Goal: Task Accomplishment & Management: Use online tool/utility

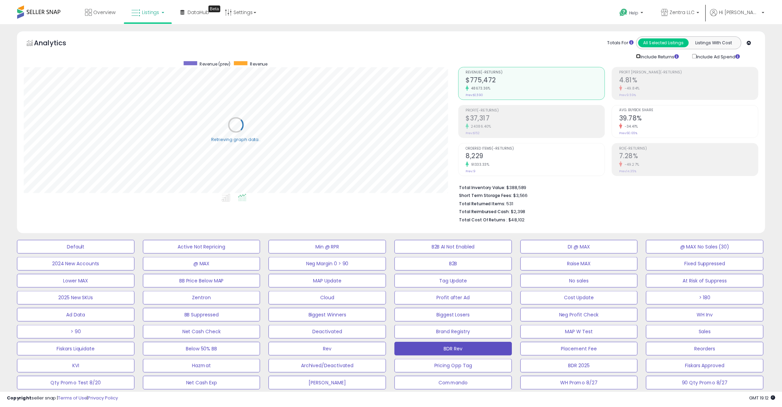
scroll to position [140, 439]
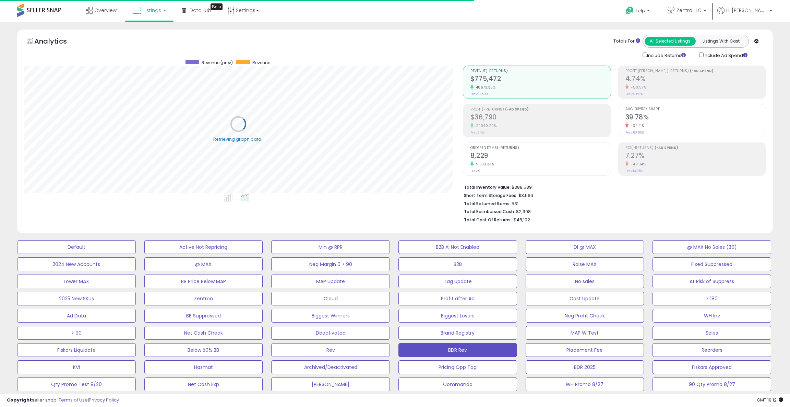
click at [527, 126] on div "24040.20%" at bounding box center [540, 125] width 140 height 7
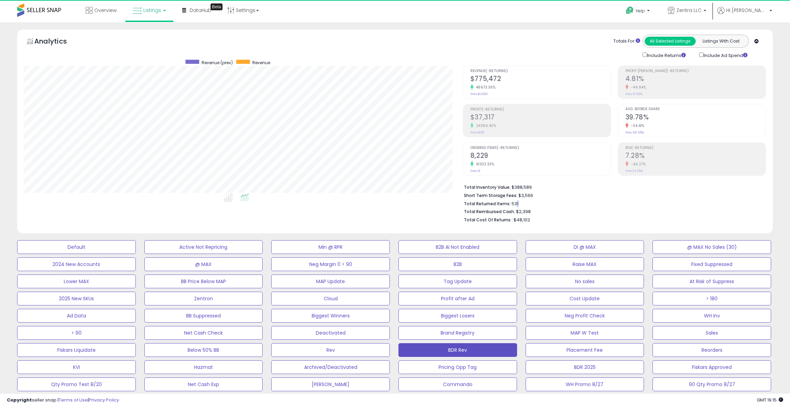
drag, startPoint x: 516, startPoint y: 202, endPoint x: 505, endPoint y: 203, distance: 11.4
click at [505, 203] on li "Total Returned Items: 531" at bounding box center [612, 203] width 297 height 8
click at [521, 202] on li "Total Returned Items: 531" at bounding box center [612, 203] width 297 height 8
click at [435, 45] on div "Analytics Totals For All Selected Listings Listings With Cost Include Returns I…" at bounding box center [395, 47] width 742 height 24
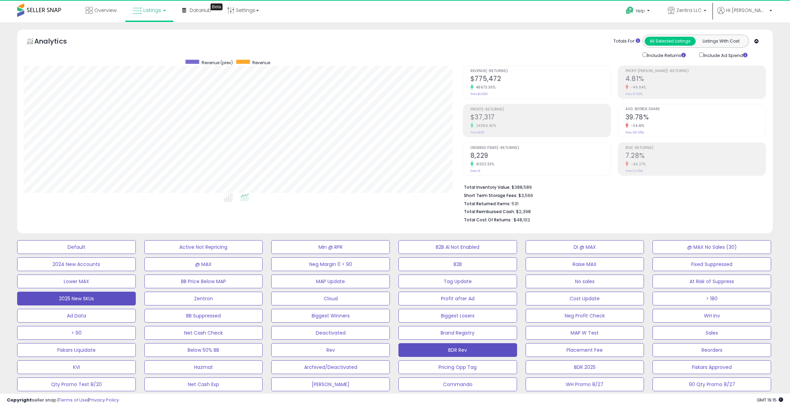
click at [82, 299] on button "2025 New SKUs" at bounding box center [76, 298] width 119 height 14
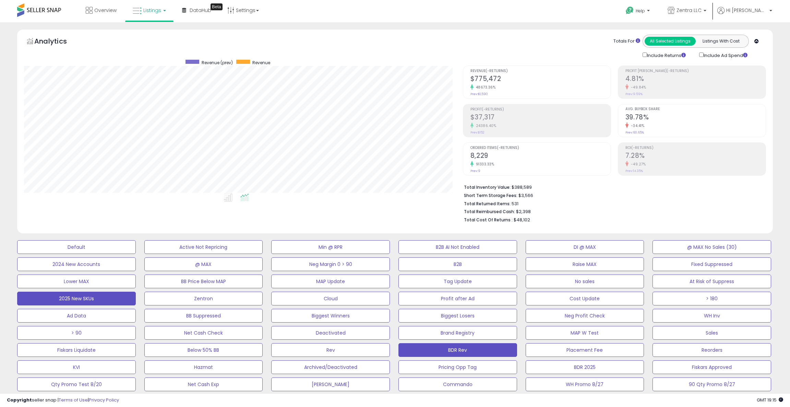
click at [65, 299] on button "2025 New SKUs" at bounding box center [76, 298] width 119 height 14
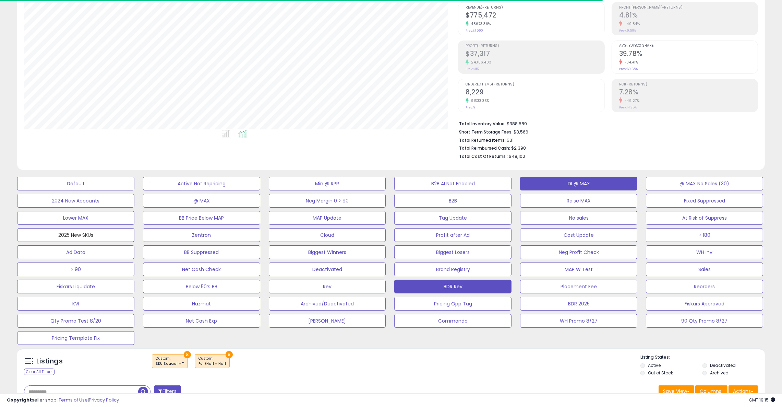
scroll to position [41, 0]
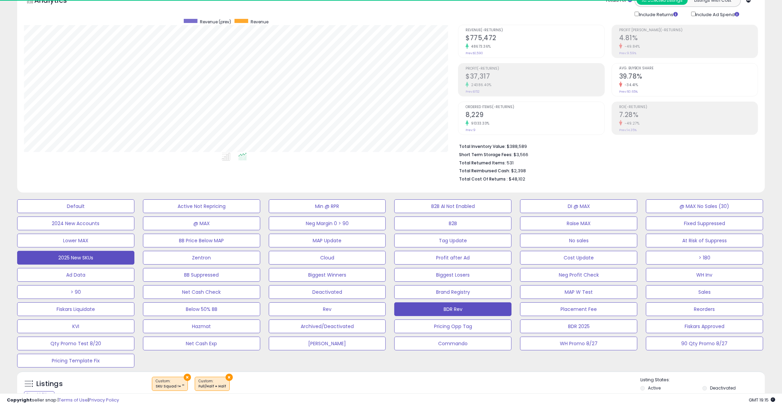
click at [76, 256] on button "2025 New SKUs" at bounding box center [75, 258] width 117 height 14
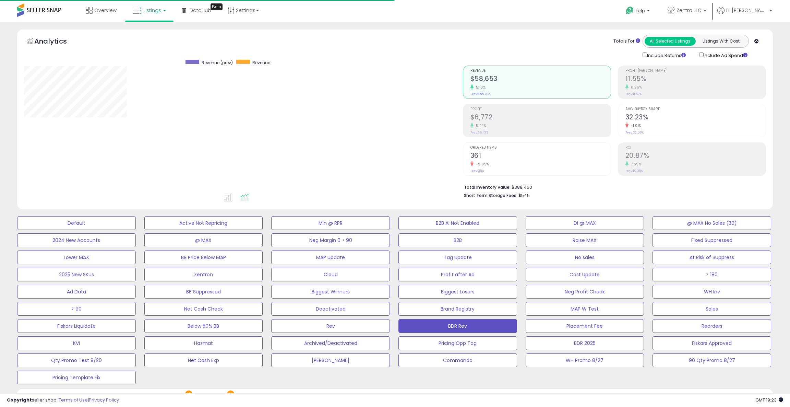
scroll to position [41, 0]
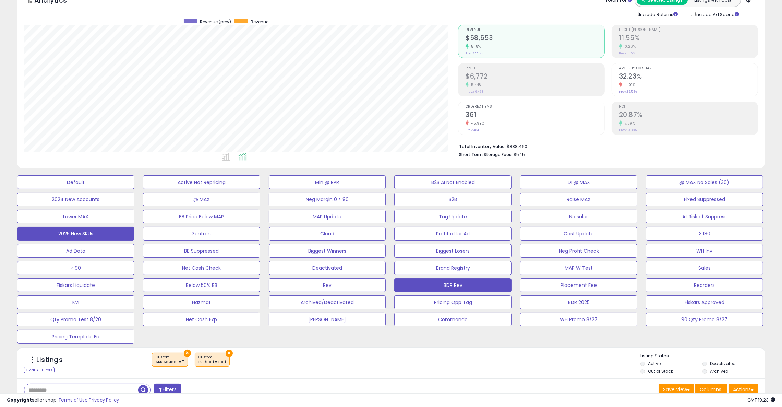
click at [69, 233] on button "2025 New SKUs" at bounding box center [75, 234] width 117 height 14
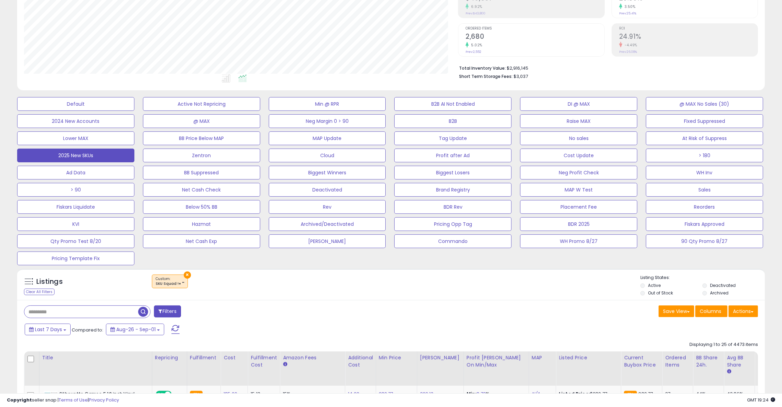
scroll to position [177, 0]
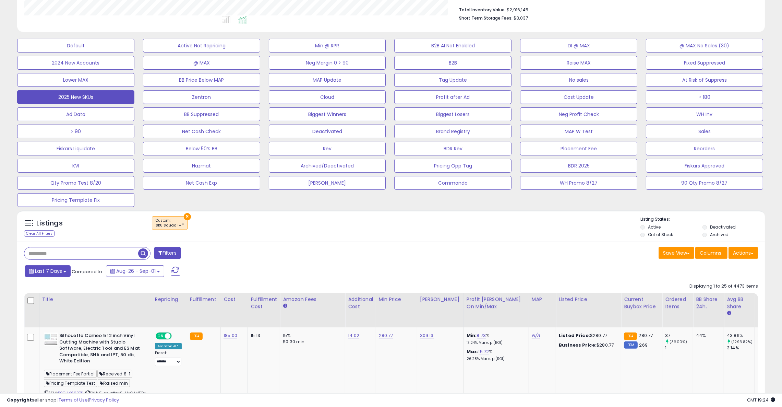
click at [53, 272] on span "Last 7 Days" at bounding box center [48, 270] width 27 height 7
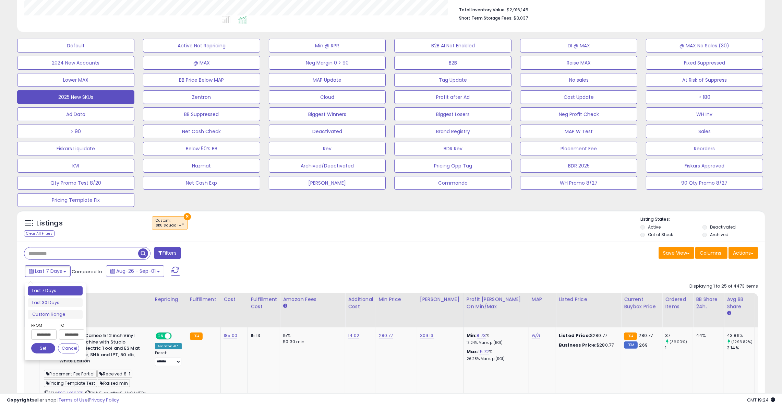
click at [40, 336] on input "**********" at bounding box center [43, 334] width 25 height 10
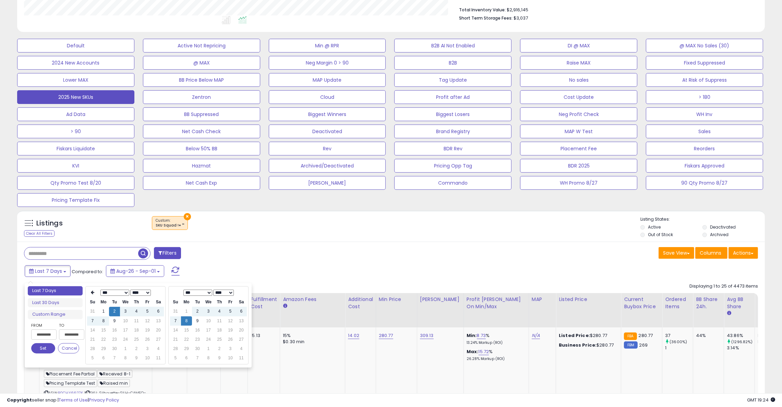
click at [110, 294] on select "*** *** *** *** *** *** *** *** ***" at bounding box center [114, 292] width 29 height 6
click at [125, 312] on td "1" at bounding box center [125, 311] width 11 height 9
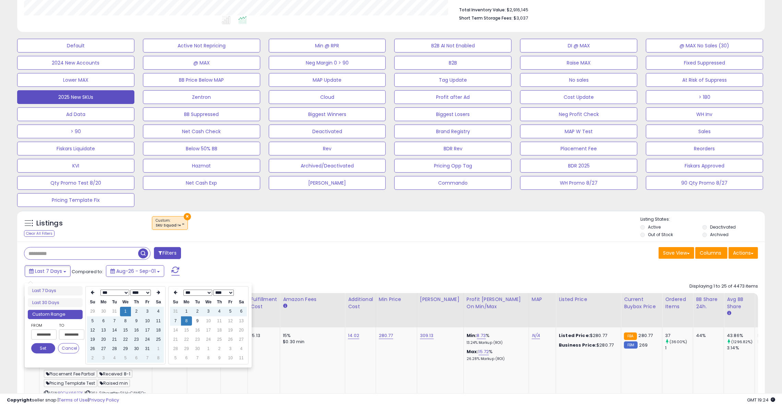
type input "**********"
click at [32, 349] on button "Set" at bounding box center [43, 348] width 24 height 10
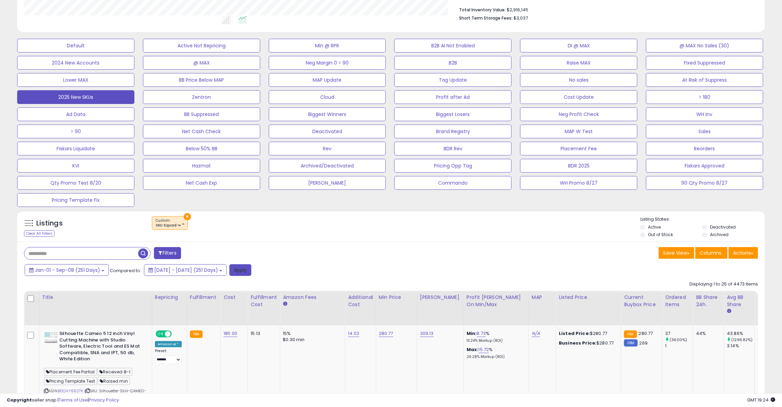
click at [251, 273] on button "Apply" at bounding box center [240, 270] width 22 height 12
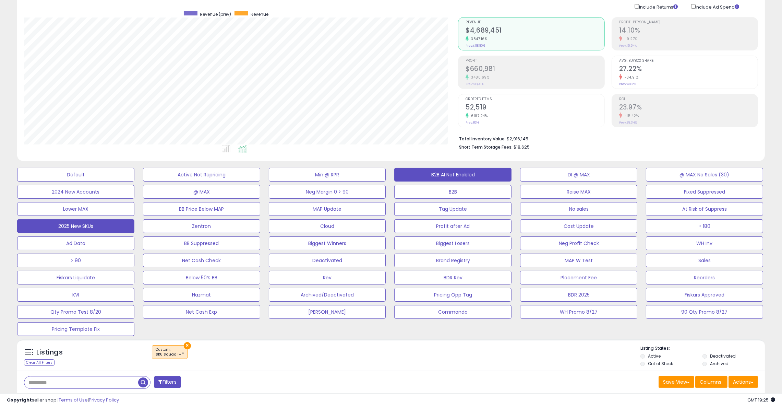
scroll to position [0, 0]
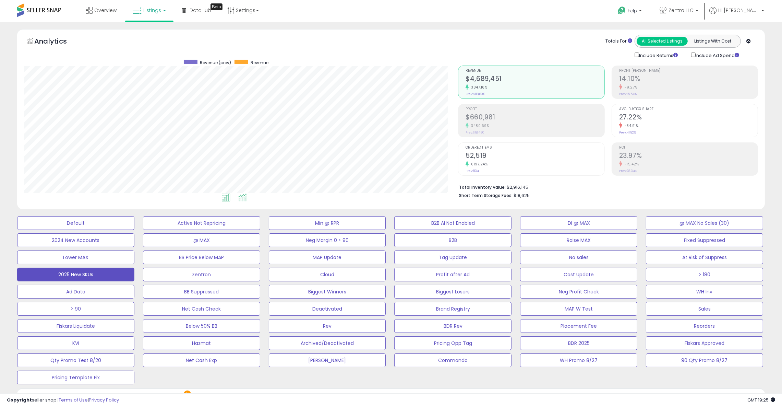
click at [225, 198] on icon at bounding box center [226, 197] width 9 height 8
click at [246, 198] on icon at bounding box center [242, 197] width 9 height 8
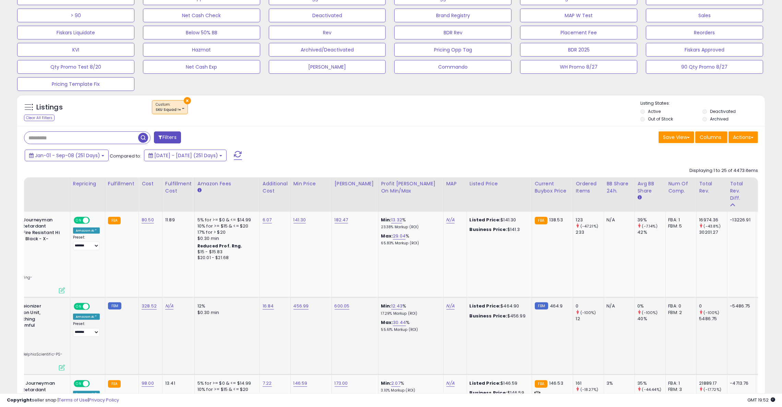
scroll to position [0, 143]
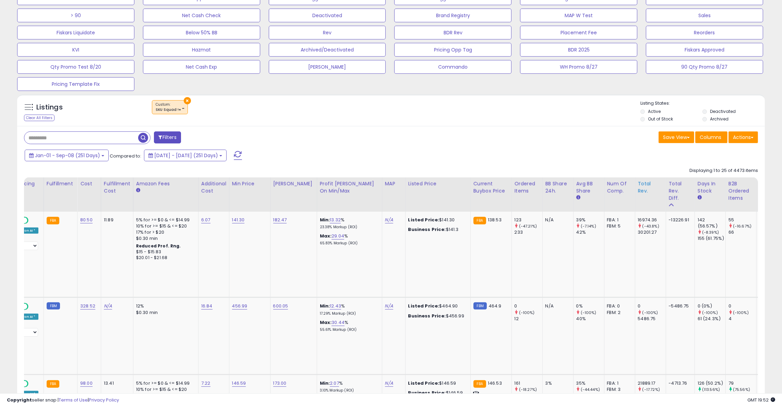
click at [638, 190] on div "Total Rev." at bounding box center [650, 187] width 25 height 14
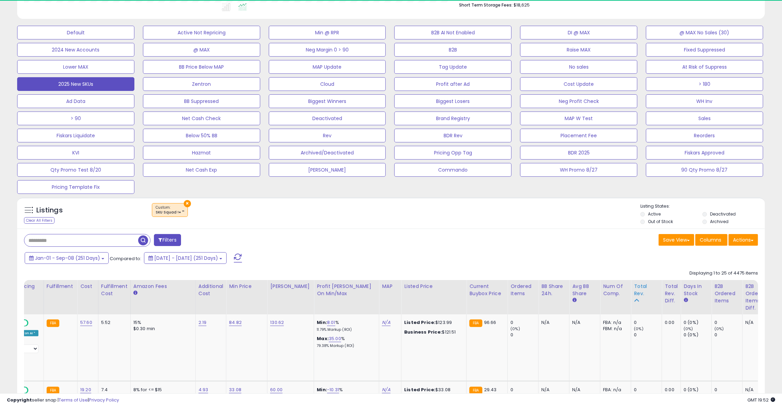
scroll to position [293, 0]
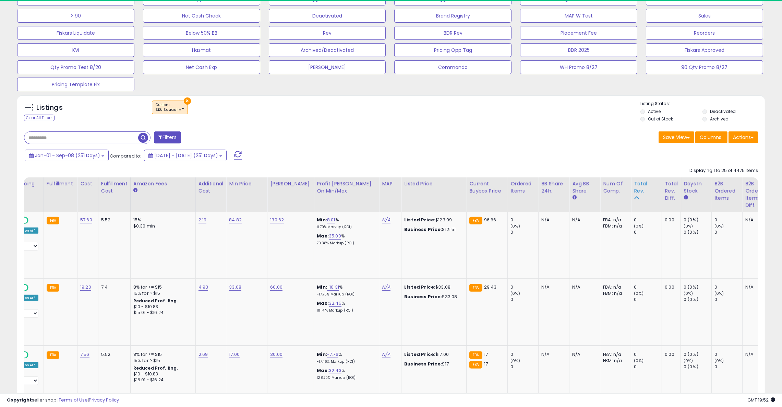
click at [634, 188] on div "Total Rev." at bounding box center [646, 187] width 25 height 14
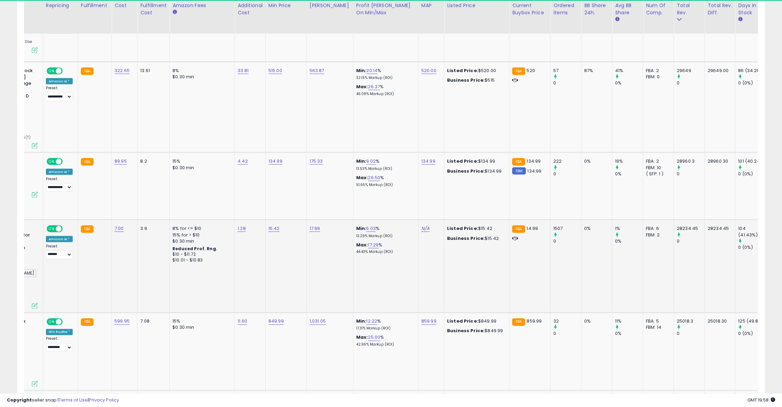
scroll to position [0, 112]
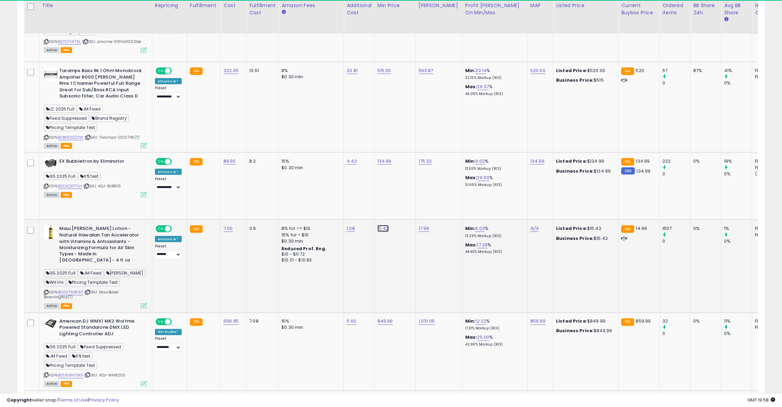
click at [384, 225] on link "15.42" at bounding box center [383, 228] width 11 height 7
drag, startPoint x: 375, startPoint y: 201, endPoint x: 326, endPoint y: 199, distance: 48.4
click at [326, 199] on div "*****" at bounding box center [376, 200] width 100 height 20
type input "*****"
click button "submit" at bounding box center [401, 199] width 12 height 10
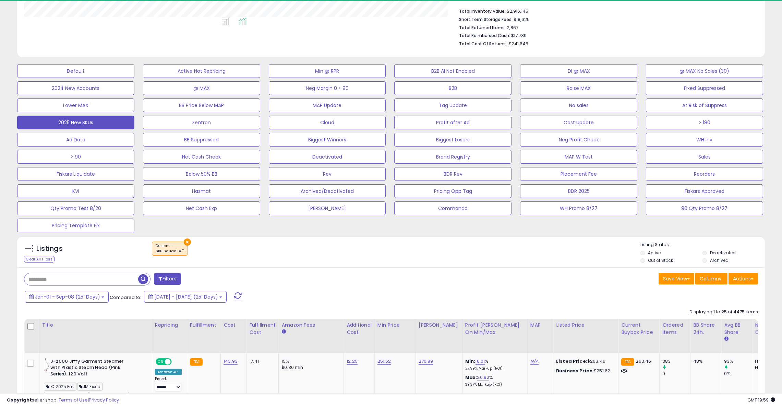
scroll to position [214, 0]
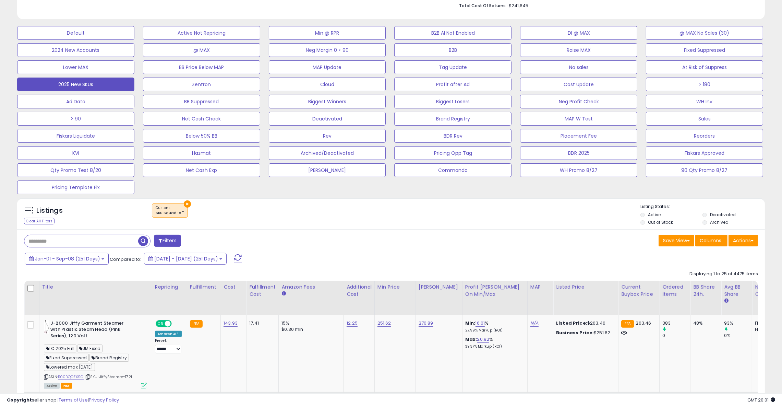
click at [58, 238] on input "text" at bounding box center [81, 241] width 114 height 12
type input "*******"
click at [213, 242] on span "button" at bounding box center [216, 241] width 10 height 10
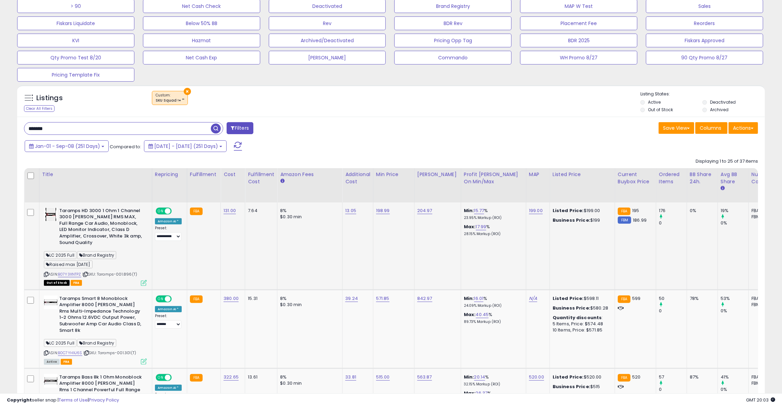
scroll to position [327, 0]
click at [67, 128] on input "*******" at bounding box center [117, 128] width 187 height 12
drag, startPoint x: 56, startPoint y: 126, endPoint x: 5, endPoint y: 127, distance: 50.8
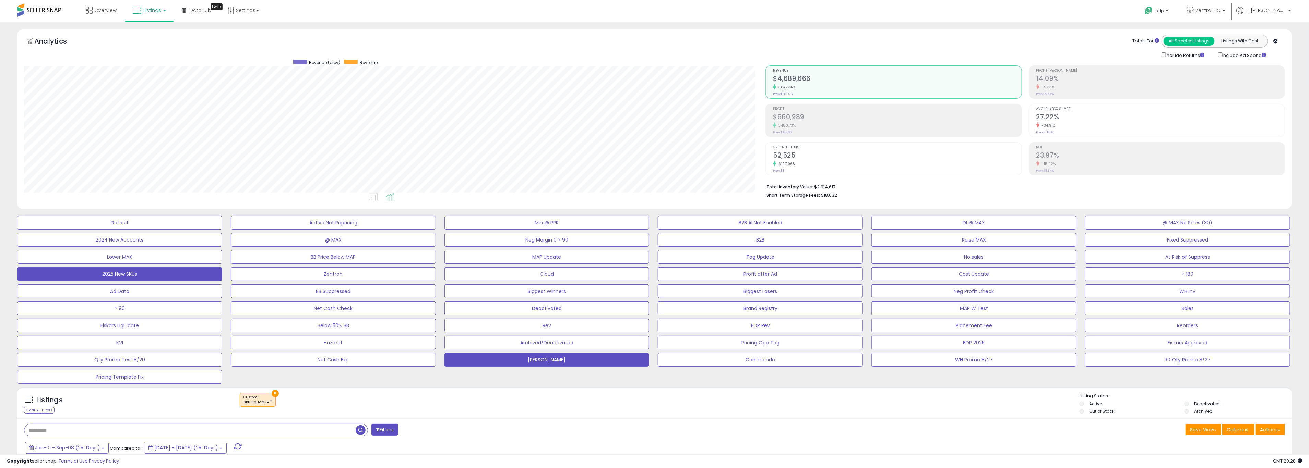
scroll to position [138, 0]
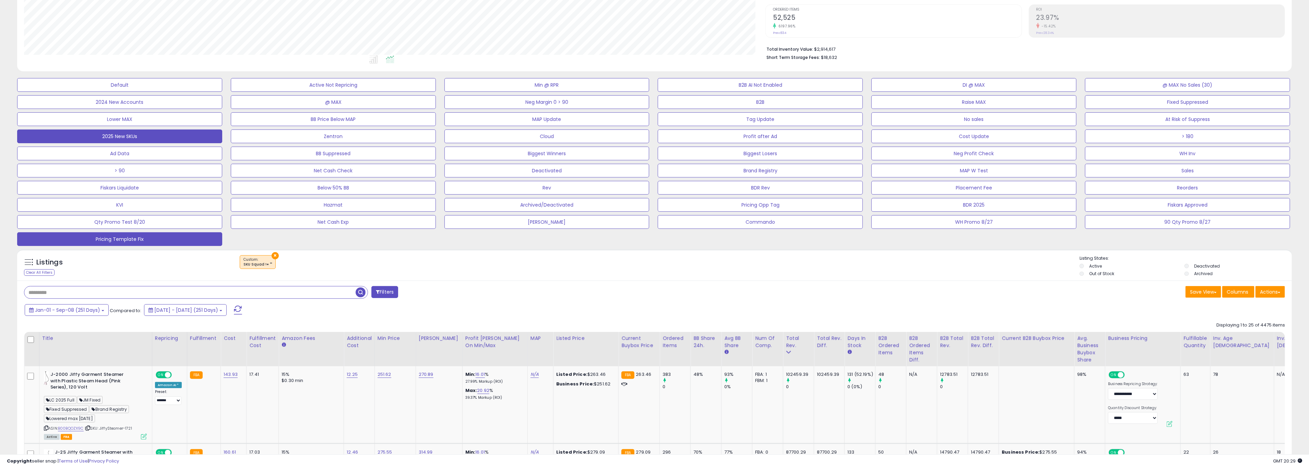
click at [120, 241] on button "Pricing Template Fix" at bounding box center [119, 239] width 205 height 14
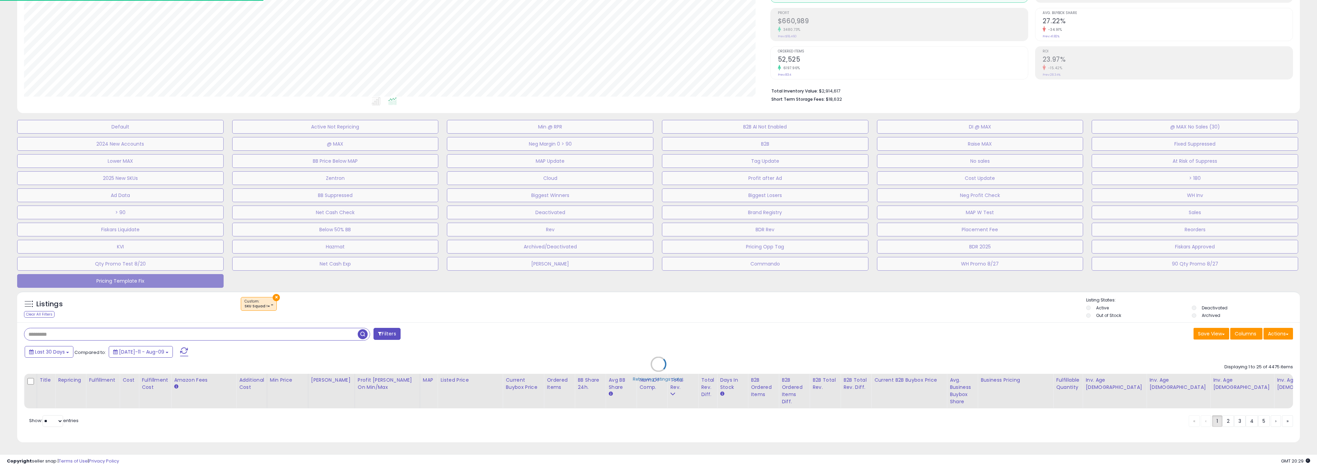
scroll to position [141, 746]
